Goal: Task Accomplishment & Management: Manage account settings

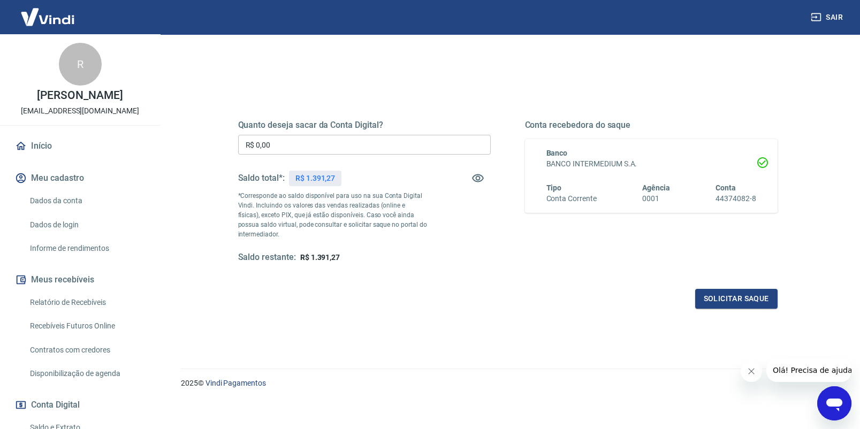
scroll to position [99, 0]
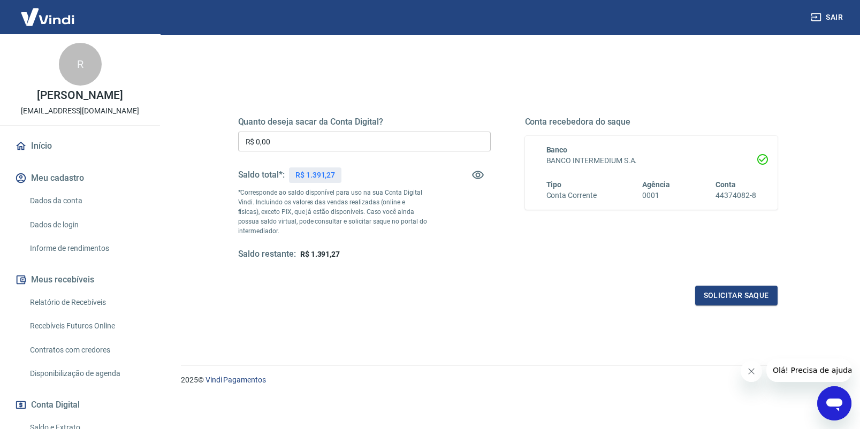
click at [294, 137] on input "R$ 0,00" at bounding box center [364, 142] width 253 height 20
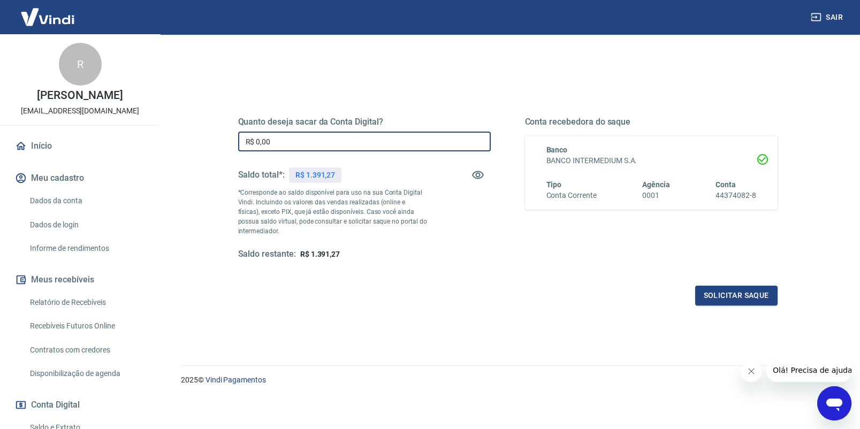
drag, startPoint x: 275, startPoint y: 141, endPoint x: 221, endPoint y: 143, distance: 54.1
click at [221, 143] on div "Quanto deseja sacar da Conta Digital? R$ 0,00 ​ Saldo total*: R$ 1.391,27 *Corr…" at bounding box center [508, 194] width 591 height 249
type input "R$ 1.000,00"
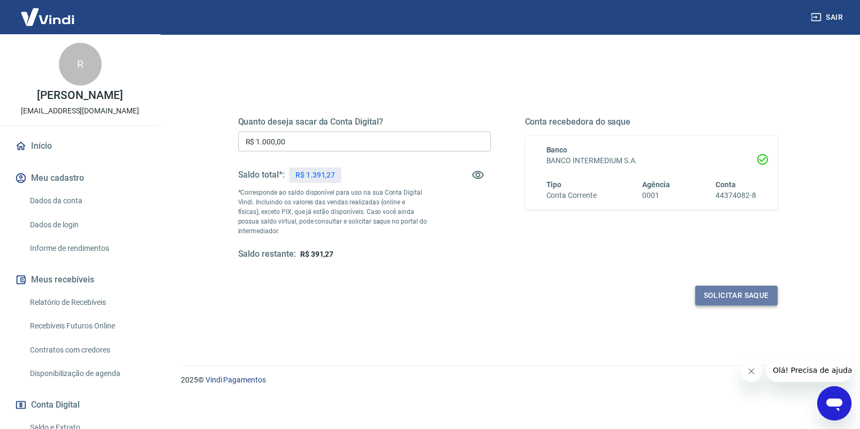
click at [715, 294] on button "Solicitar saque" at bounding box center [736, 296] width 82 height 20
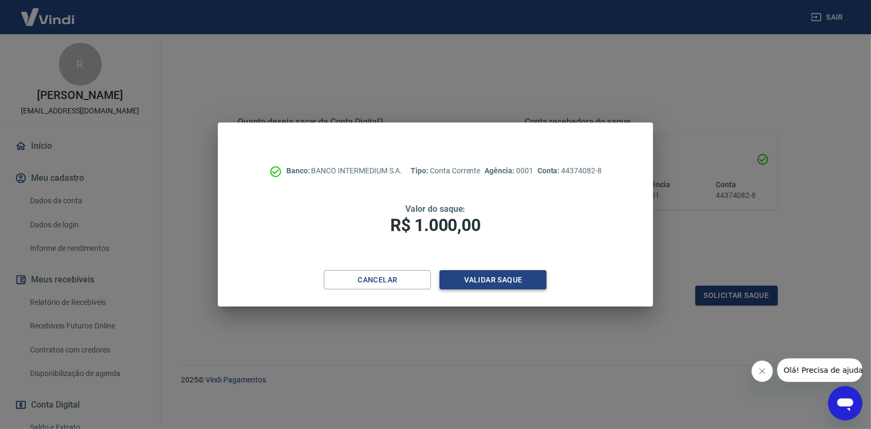
click at [495, 280] on button "Validar saque" at bounding box center [493, 280] width 107 height 20
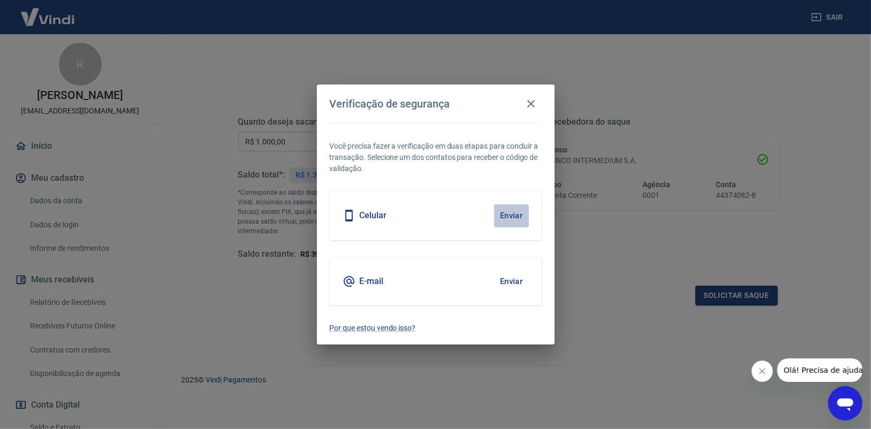
click at [506, 217] on button "Enviar" at bounding box center [511, 216] width 35 height 22
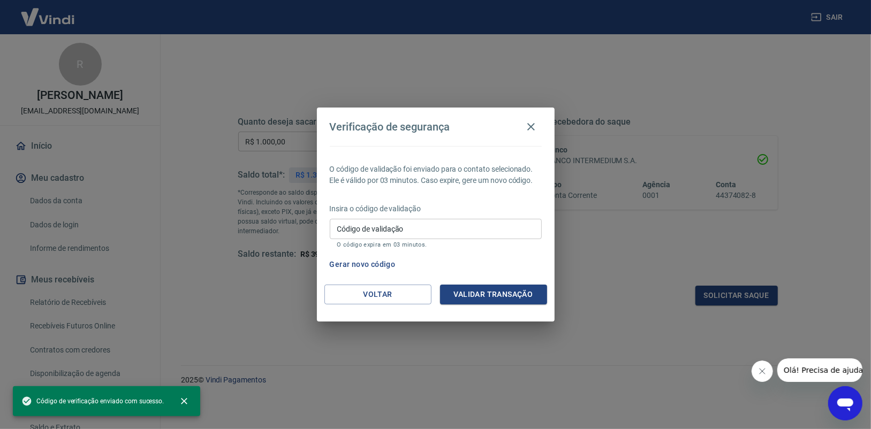
click at [402, 223] on input "Código de validação" at bounding box center [436, 229] width 212 height 20
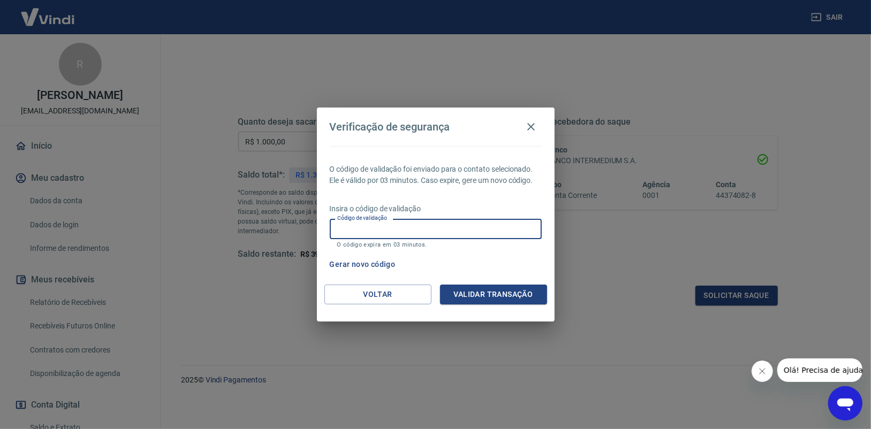
click at [443, 198] on div "O código de validação foi enviado para o contato selecionado. Ele é válido por …" at bounding box center [436, 215] width 238 height 139
click at [389, 228] on input "Código de validação" at bounding box center [436, 229] width 212 height 20
type input "8"
type input "580158"
click at [510, 299] on button "Validar transação" at bounding box center [493, 295] width 107 height 20
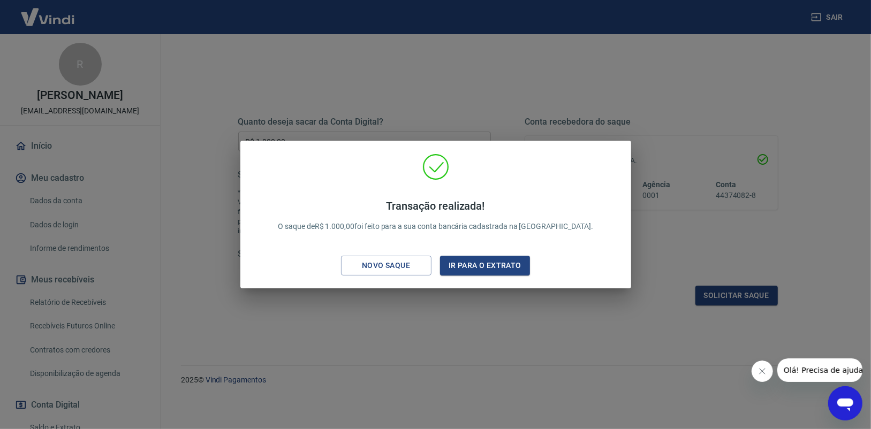
click at [466, 39] on div "Transação realizada! O saque de R$ 1.000,00 foi feito para a sua conta bancária…" at bounding box center [435, 214] width 871 height 429
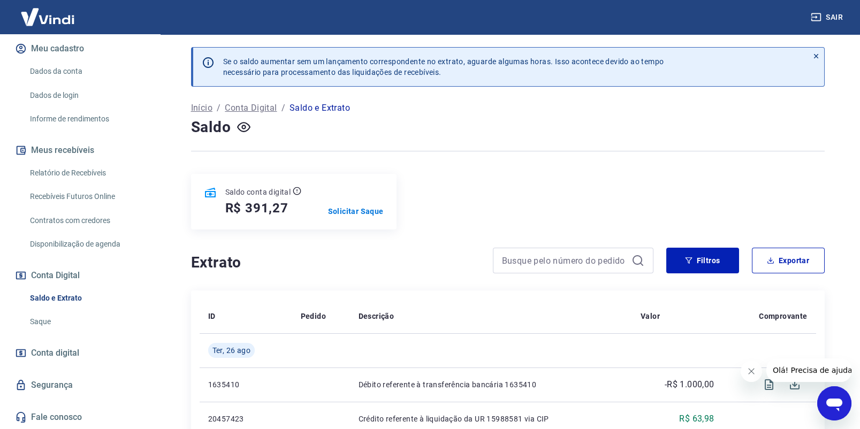
scroll to position [140, 0]
click at [74, 194] on link "Recebíveis Futuros Online" at bounding box center [87, 197] width 122 height 22
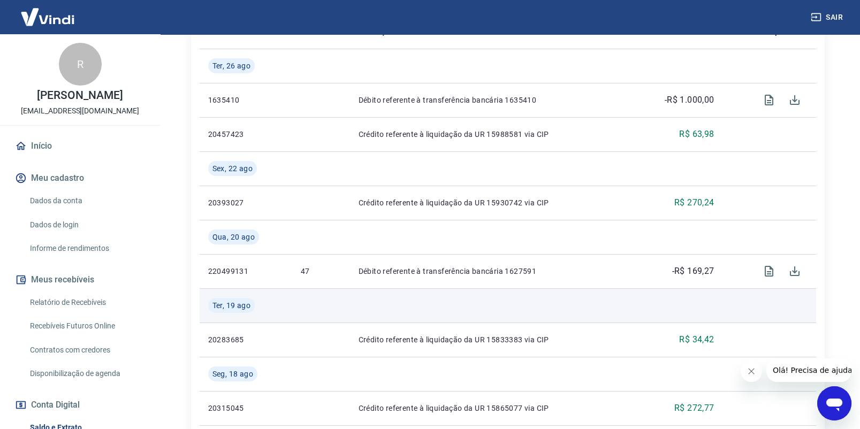
scroll to position [0, 0]
